Goal: Book appointment/travel/reservation

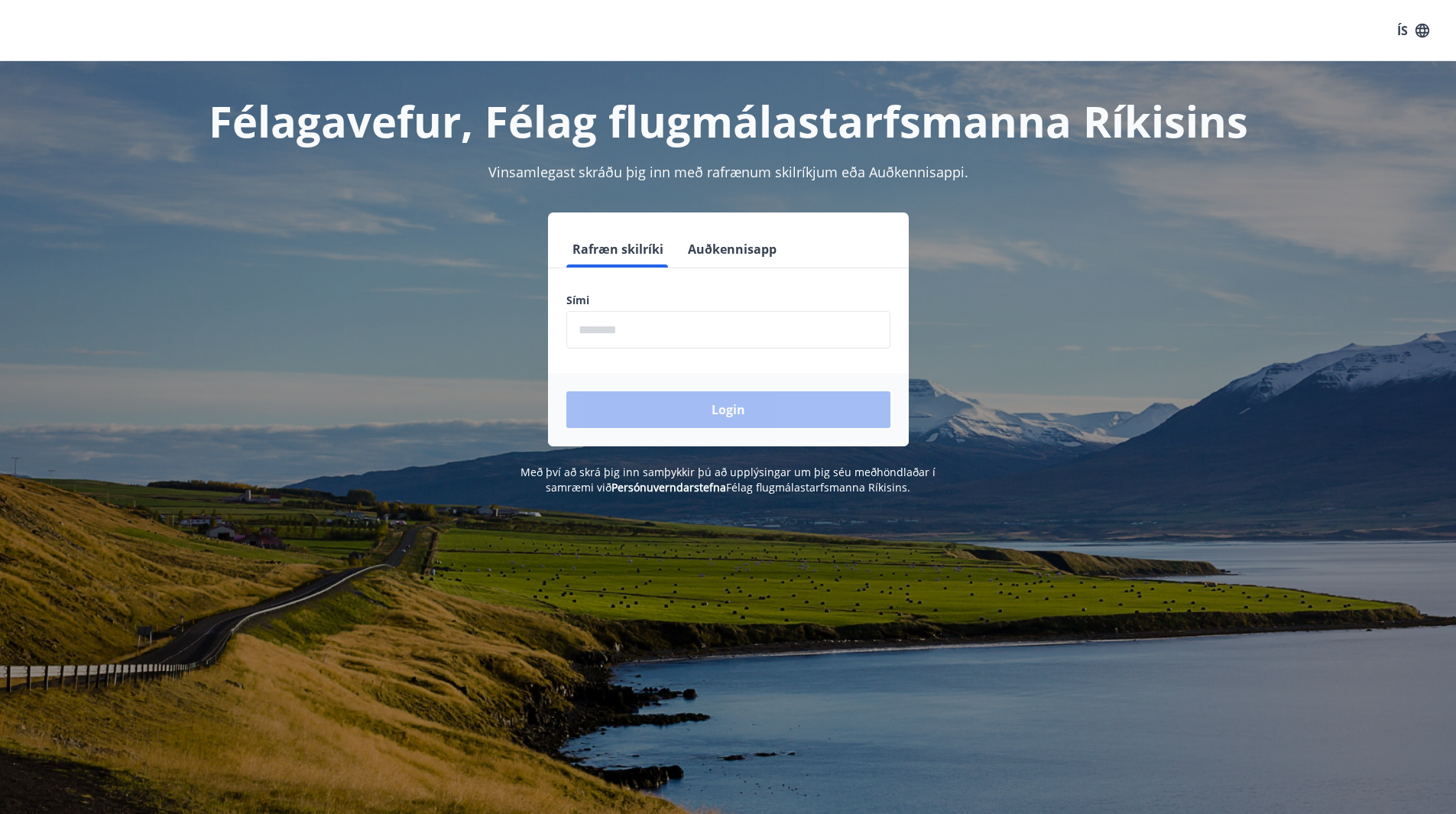
click at [603, 328] on input "phone" at bounding box center [728, 329] width 324 height 37
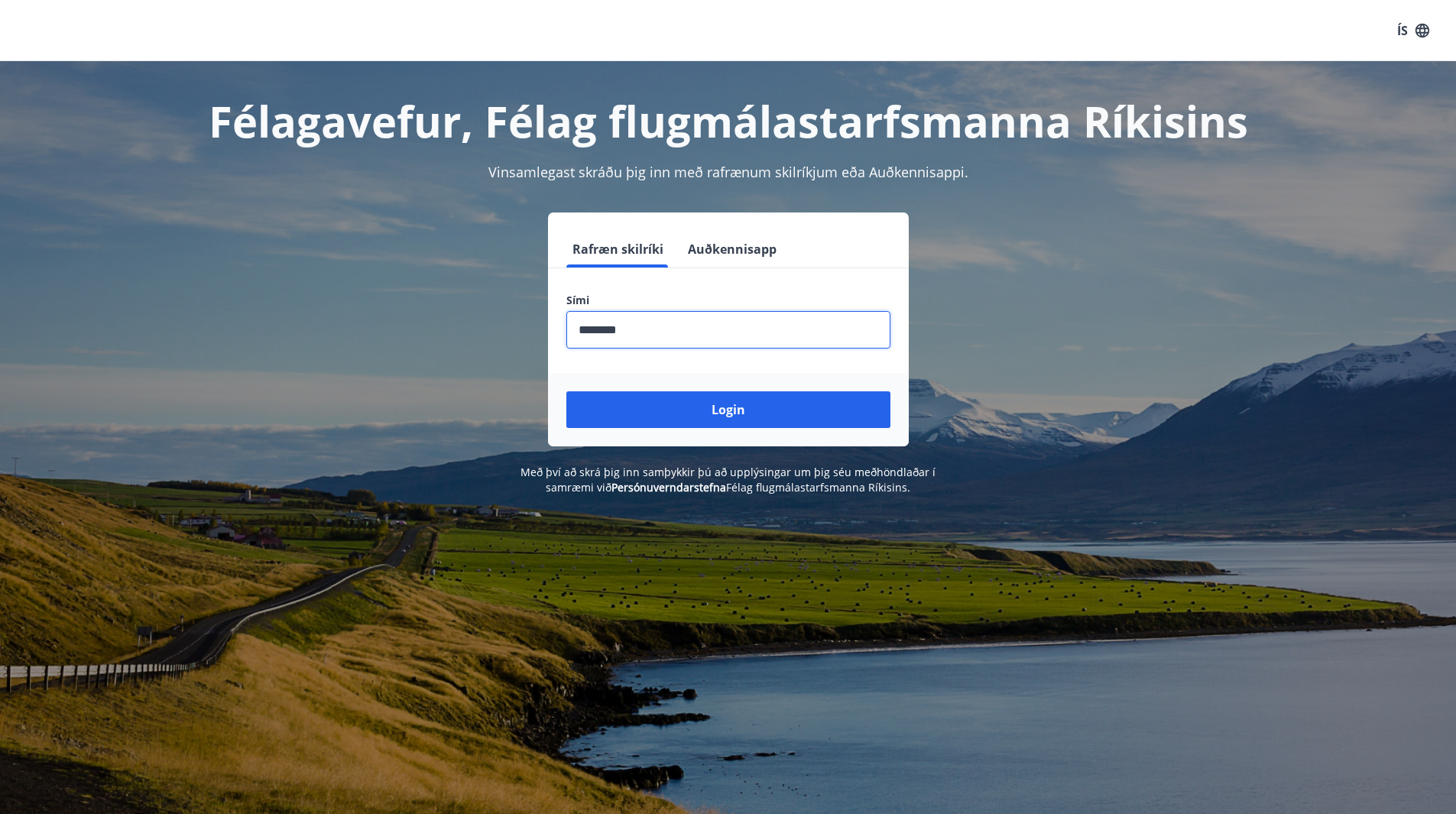
type input "********"
click at [567, 391] on button "Login" at bounding box center [728, 409] width 324 height 37
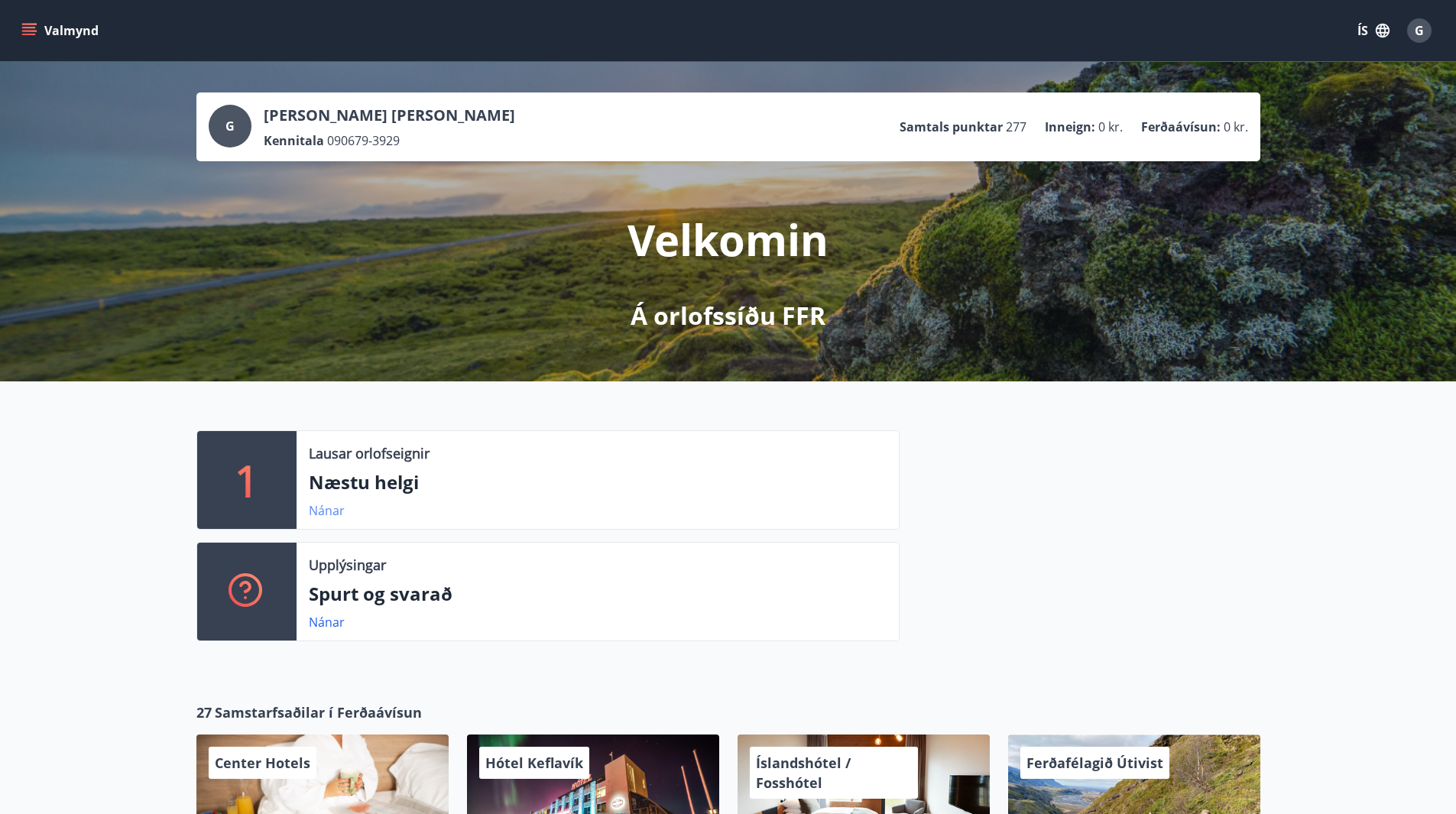
click at [330, 514] on link "Nánar" at bounding box center [327, 510] width 36 height 17
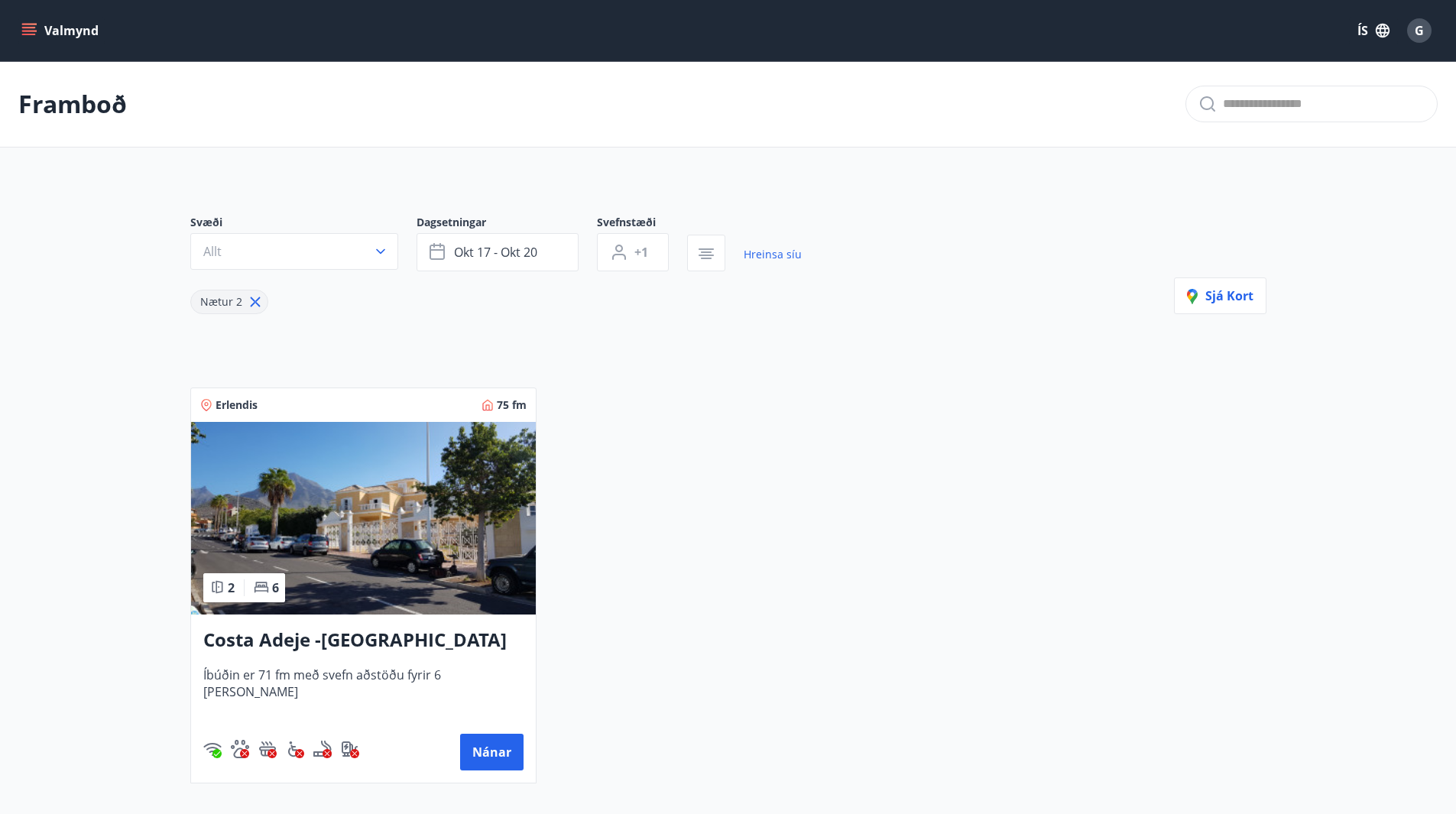
click at [30, 26] on icon "menu" at bounding box center [29, 30] width 15 height 15
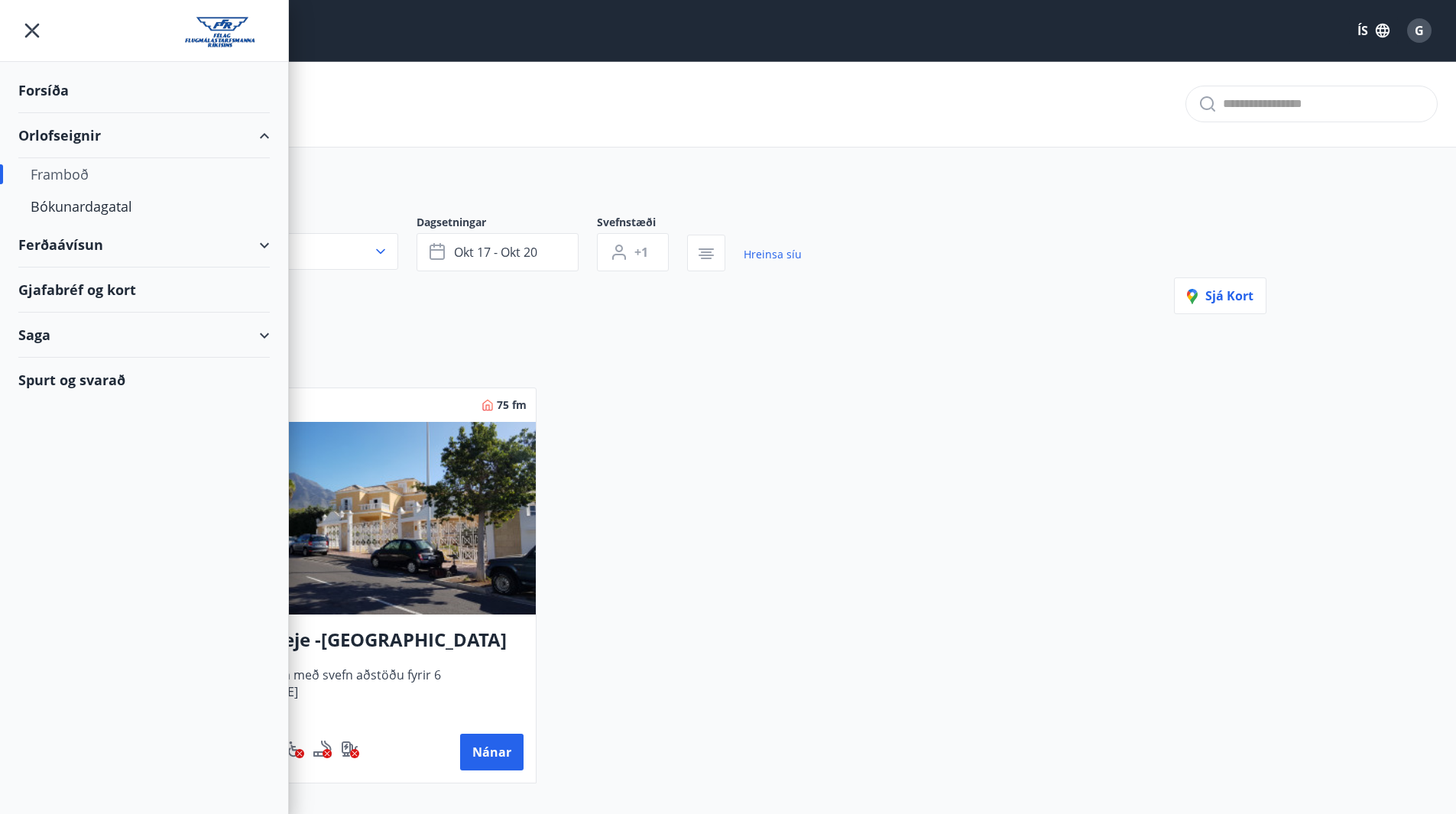
click at [60, 172] on div "Framboð" at bounding box center [144, 174] width 227 height 32
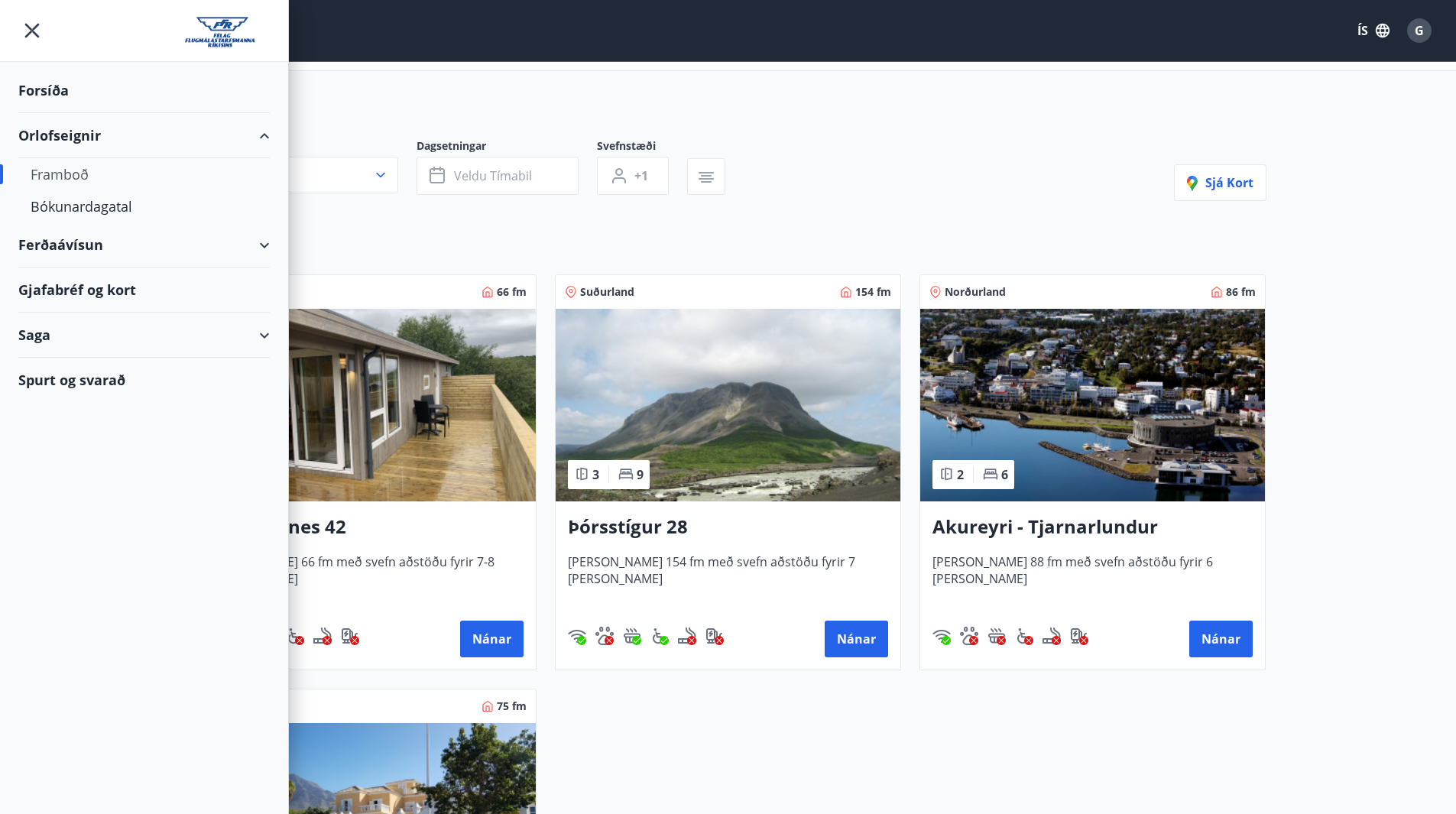
click at [768, 439] on img at bounding box center [728, 405] width 345 height 192
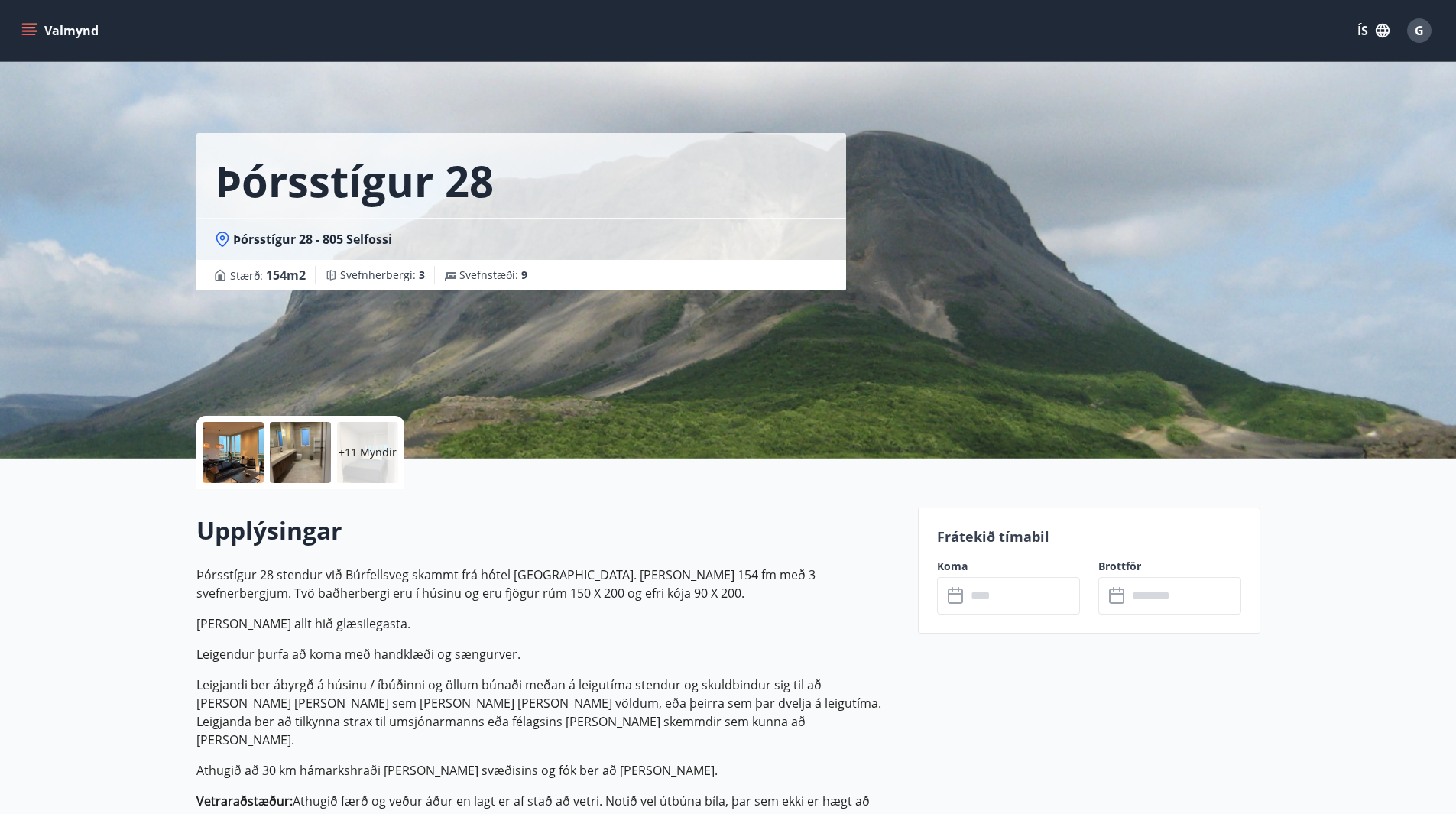
click at [996, 600] on input "text" at bounding box center [1024, 595] width 114 height 37
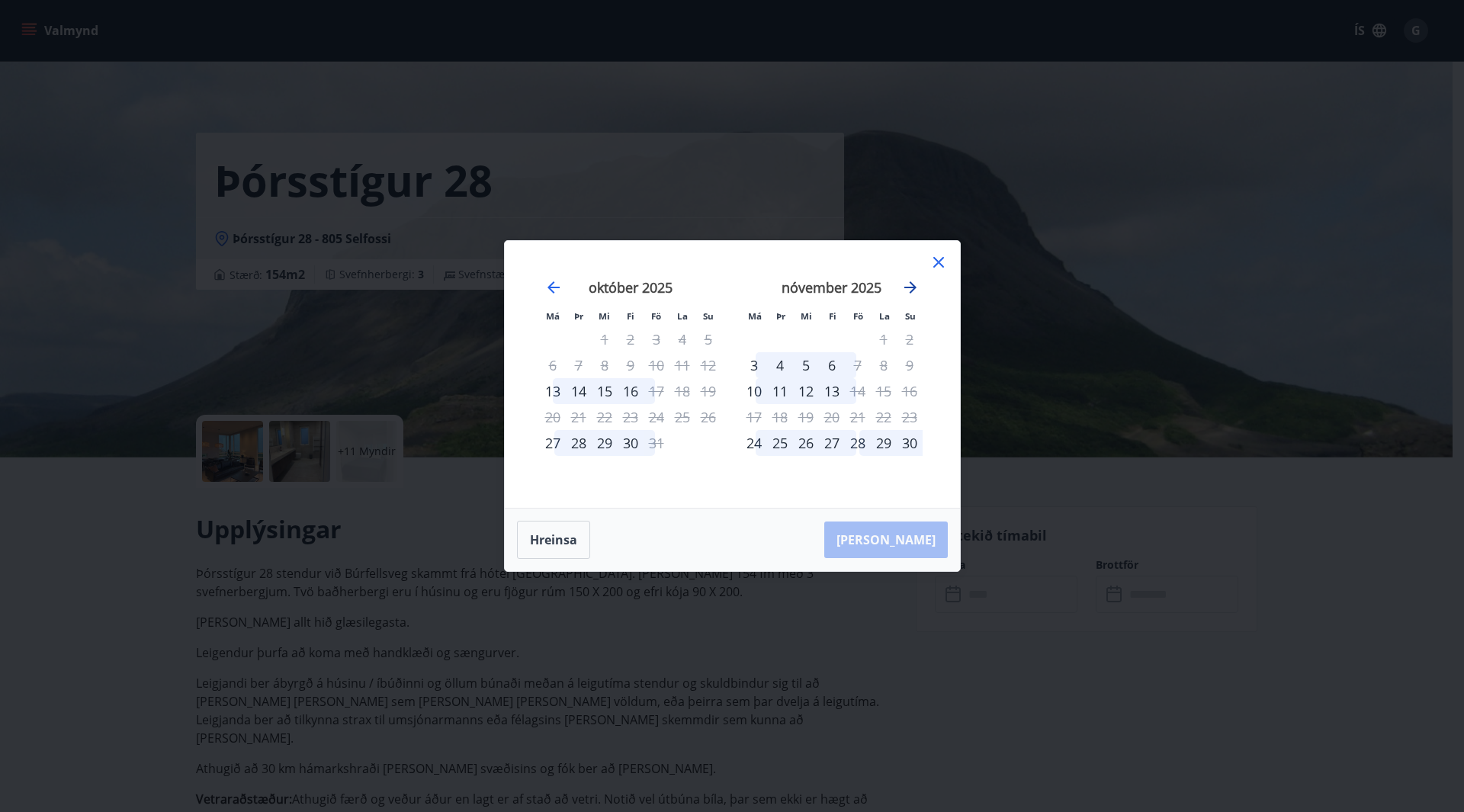
click at [908, 289] on icon "Move forward to switch to the next month." at bounding box center [910, 287] width 18 height 18
click at [910, 288] on icon "Move forward to switch to the next month." at bounding box center [910, 287] width 12 height 12
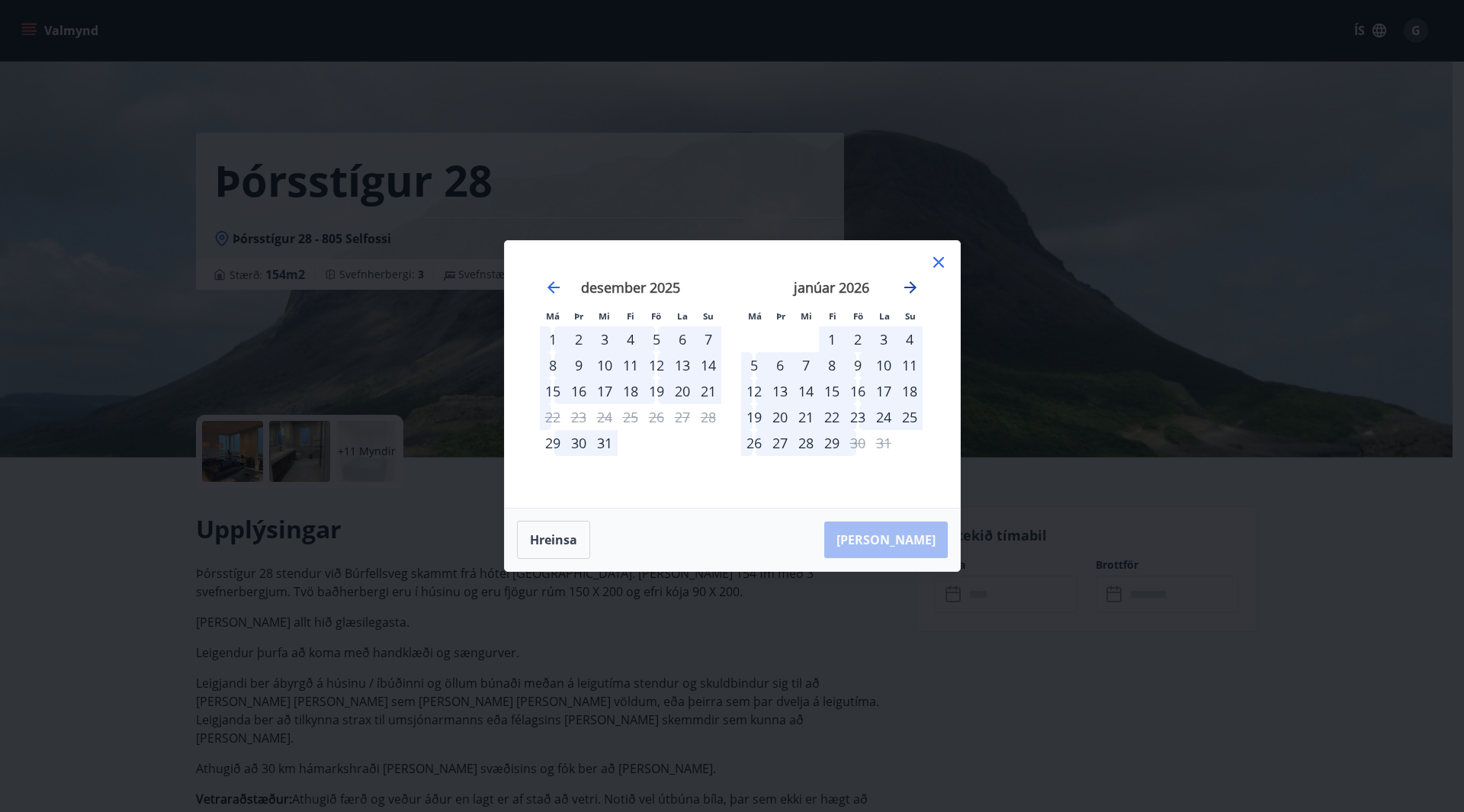
click at [910, 288] on icon "Move forward to switch to the next month." at bounding box center [910, 287] width 12 height 12
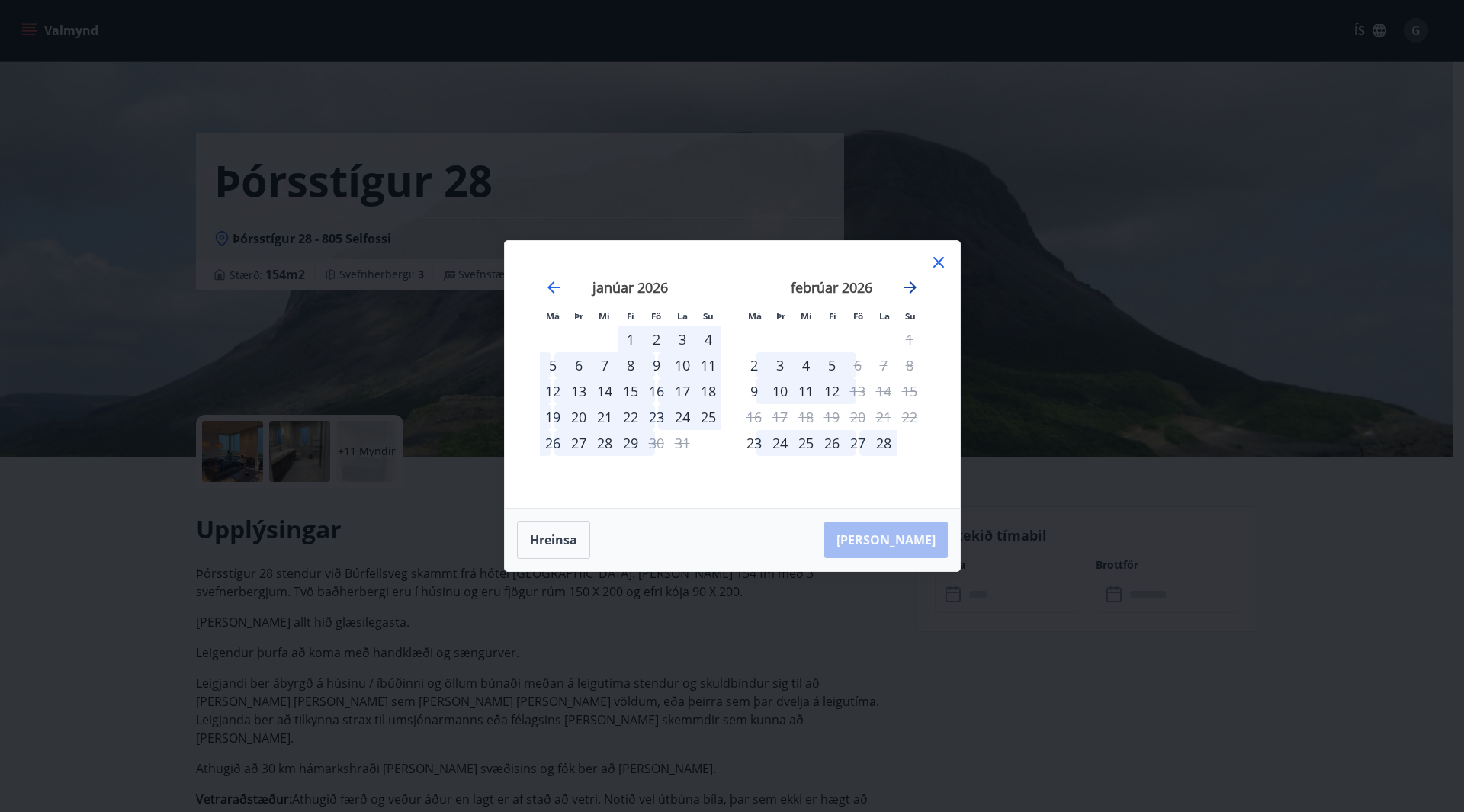
click at [910, 288] on icon "Move forward to switch to the next month." at bounding box center [910, 287] width 12 height 12
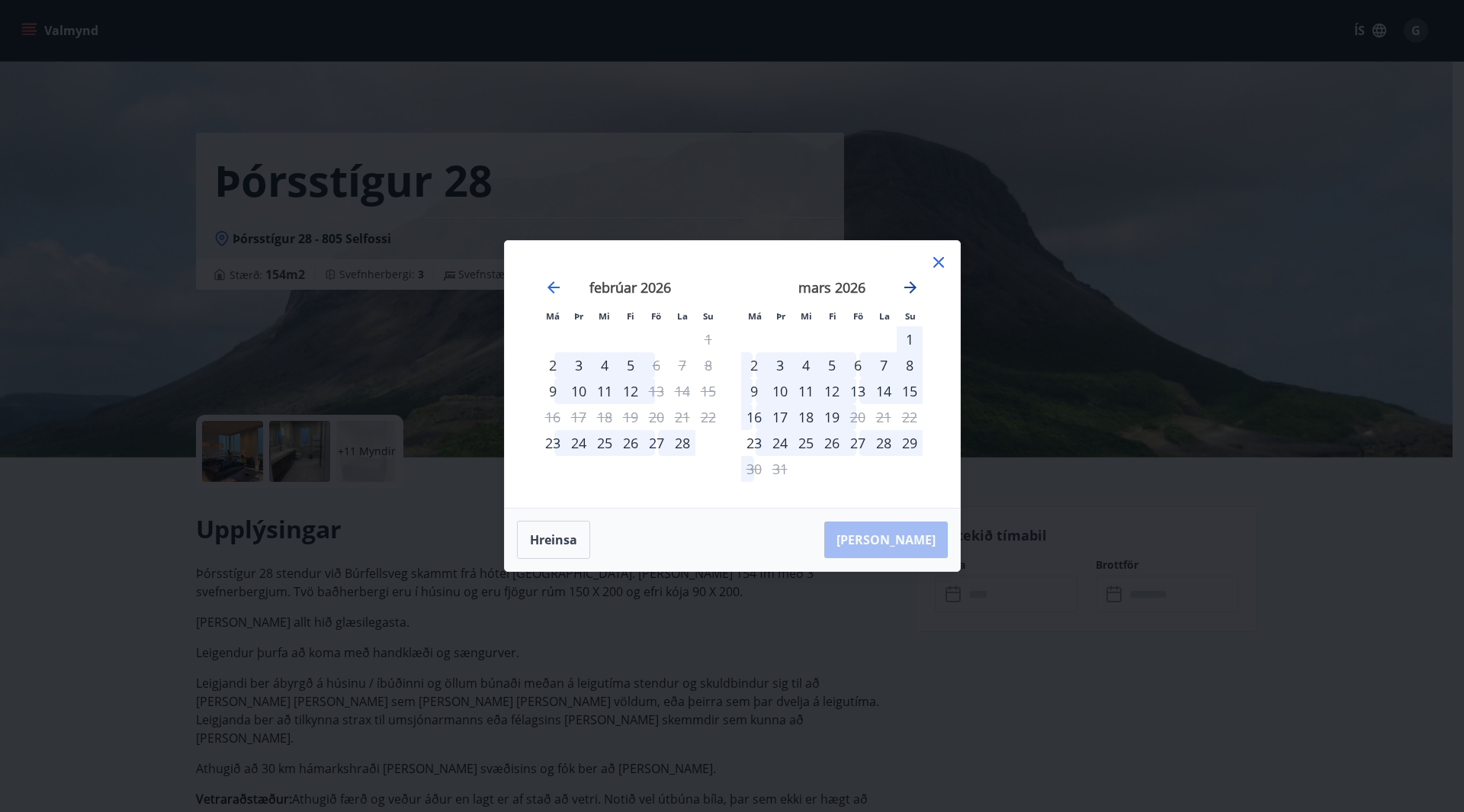
click at [911, 286] on icon "Move forward to switch to the next month." at bounding box center [910, 287] width 18 height 18
click at [912, 291] on icon "Move forward to switch to the next month." at bounding box center [910, 287] width 12 height 12
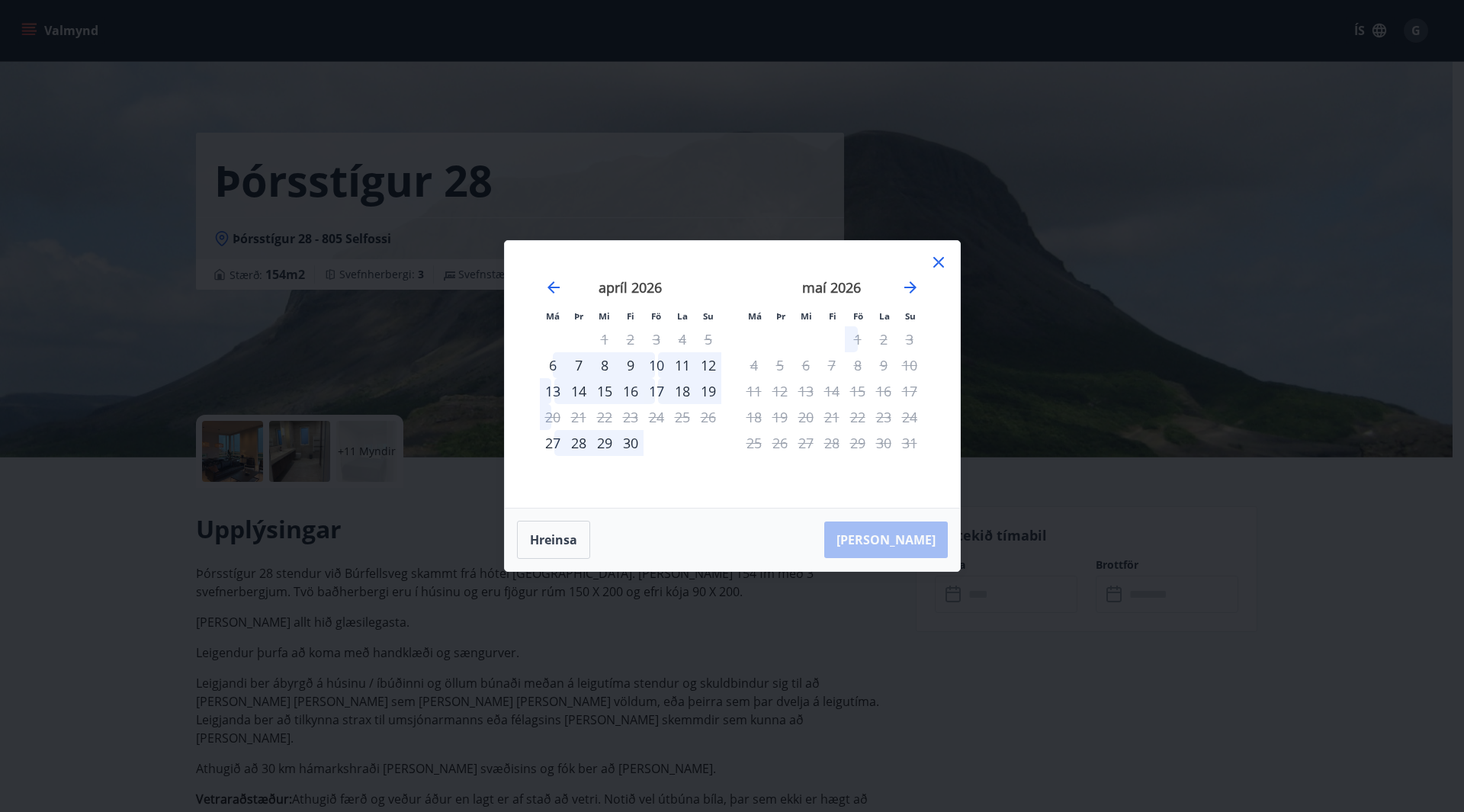
click at [937, 261] on icon at bounding box center [938, 261] width 18 height 18
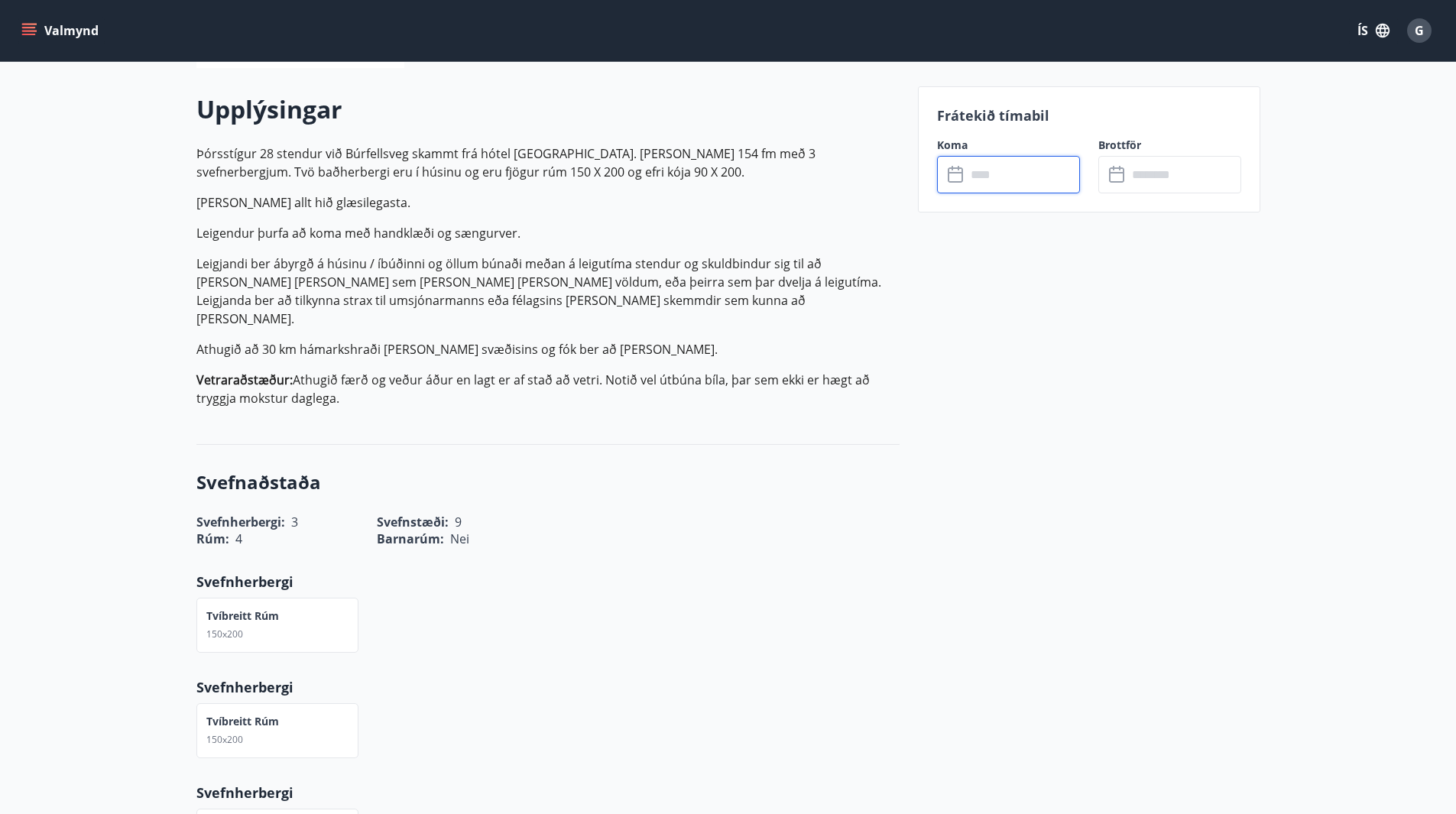
scroll to position [306, 0]
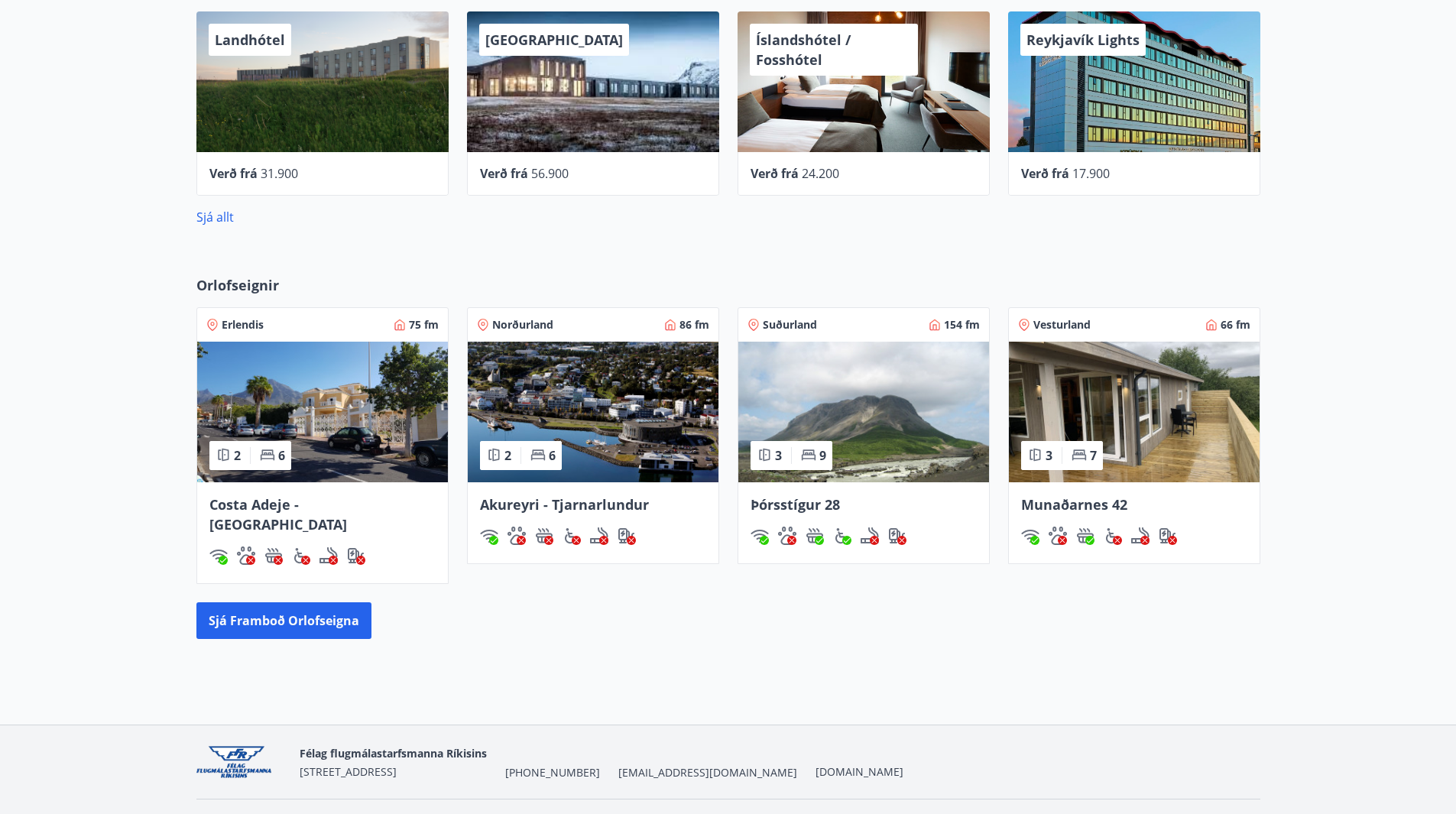
scroll to position [742, 0]
